Goal: Information Seeking & Learning: Learn about a topic

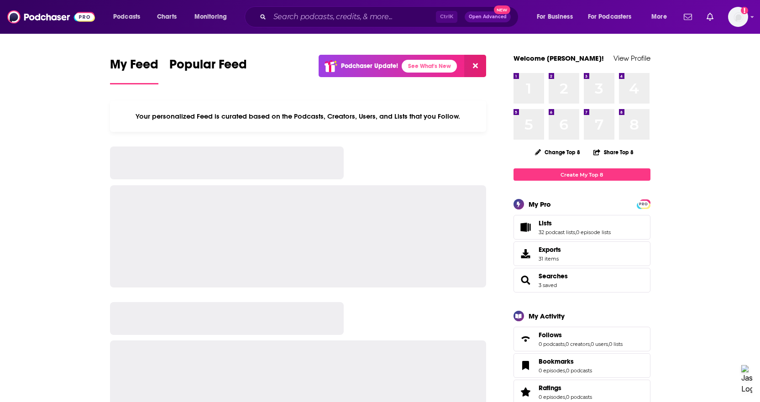
click at [289, 21] on input "Search podcasts, credits, & more..." at bounding box center [353, 17] width 166 height 15
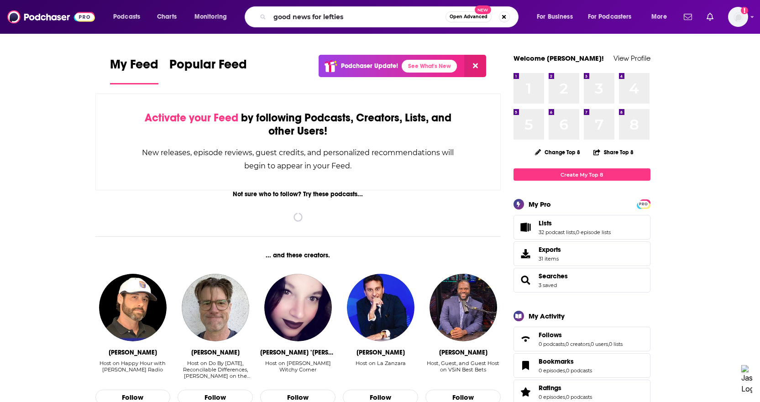
type input "good news for lefties"
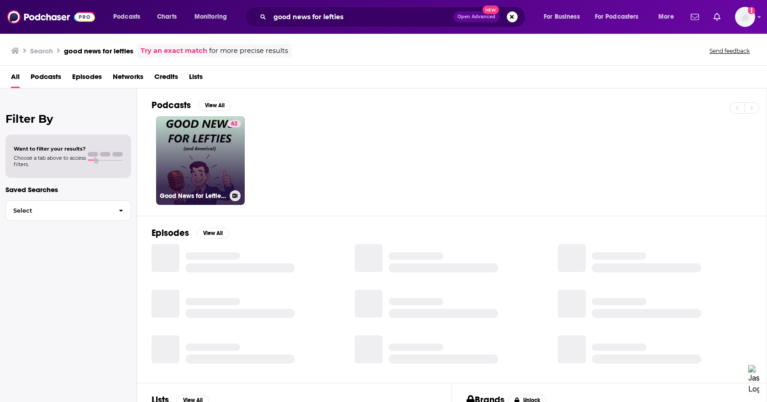
click at [188, 146] on link "62 Good News for Lefties | Daily News for Democracy" at bounding box center [200, 160] width 89 height 89
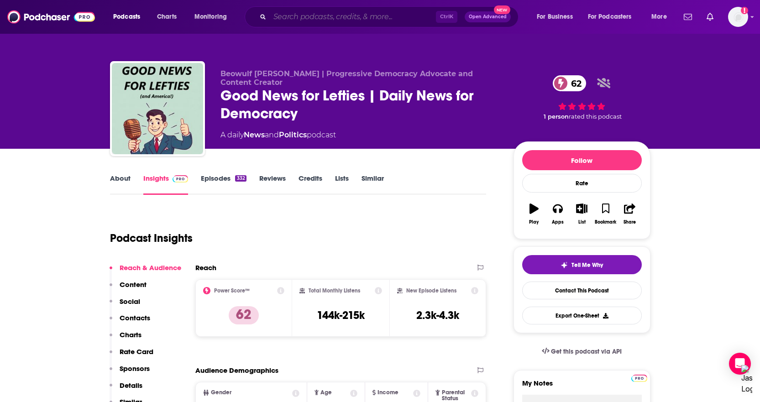
click at [314, 16] on input "Search podcasts, credits, & more..." at bounding box center [353, 17] width 166 height 15
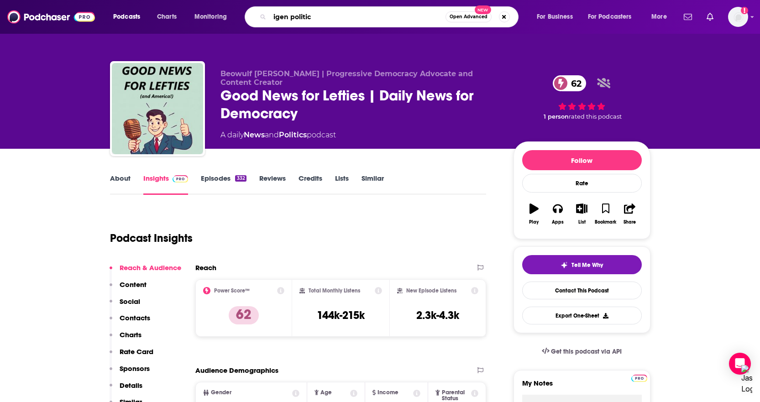
type input "igen politics"
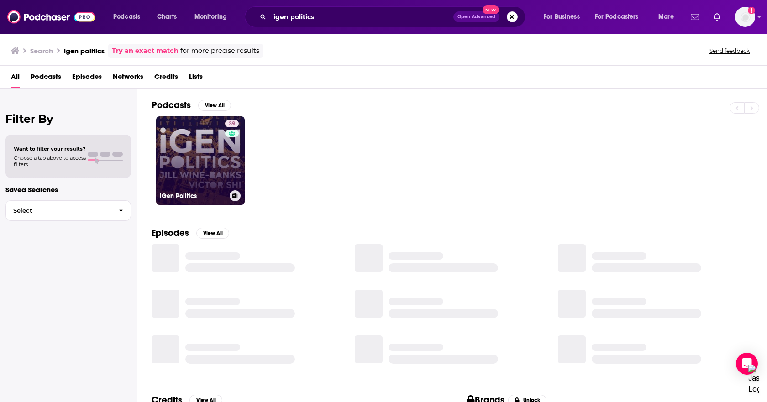
click at [212, 148] on link "39 iGen Politics" at bounding box center [200, 160] width 89 height 89
